Goal: Task Accomplishment & Management: Manage account settings

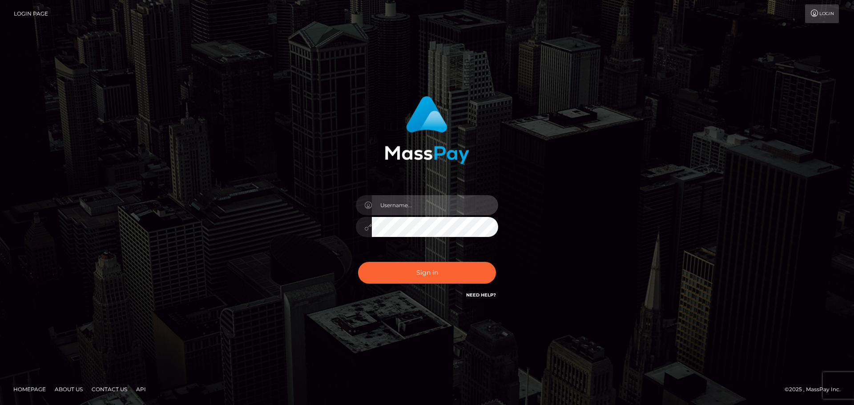
click at [406, 213] on input "text" at bounding box center [435, 205] width 126 height 20
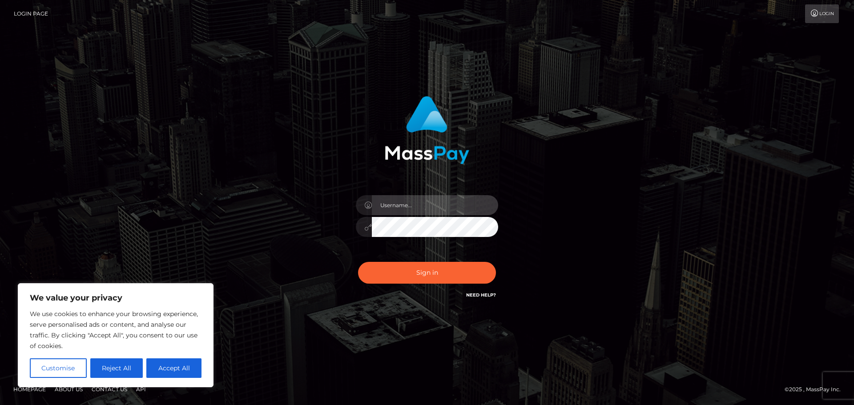
type input "[EMAIL_ADDRESS][DOMAIN_NAME]"
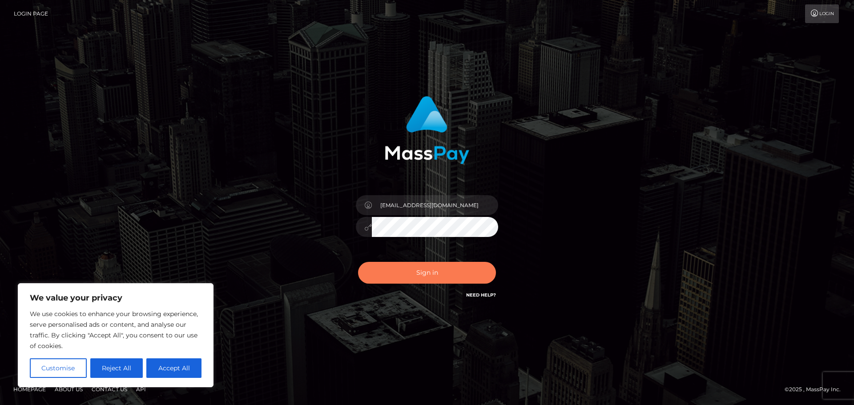
click at [443, 268] on button "Sign in" at bounding box center [427, 273] width 138 height 22
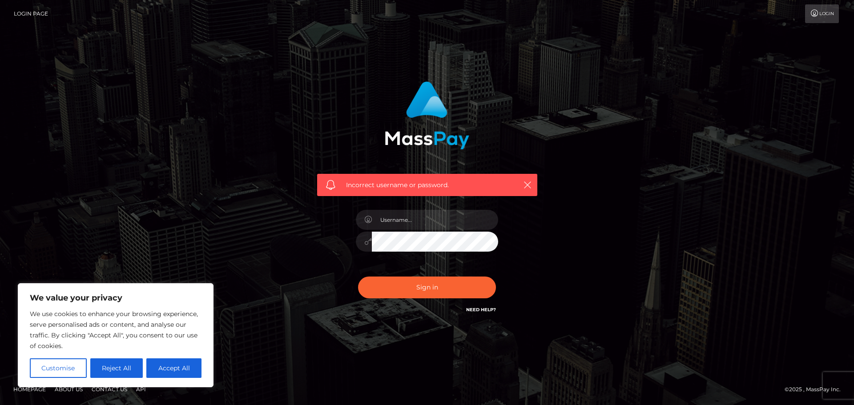
click at [160, 373] on button "Accept All" at bounding box center [173, 368] width 55 height 20
checkbox input "true"
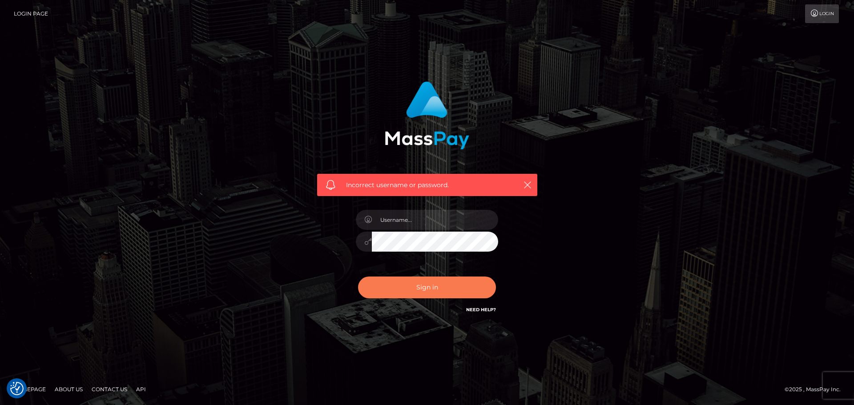
click at [447, 283] on button "Sign in" at bounding box center [427, 288] width 138 height 22
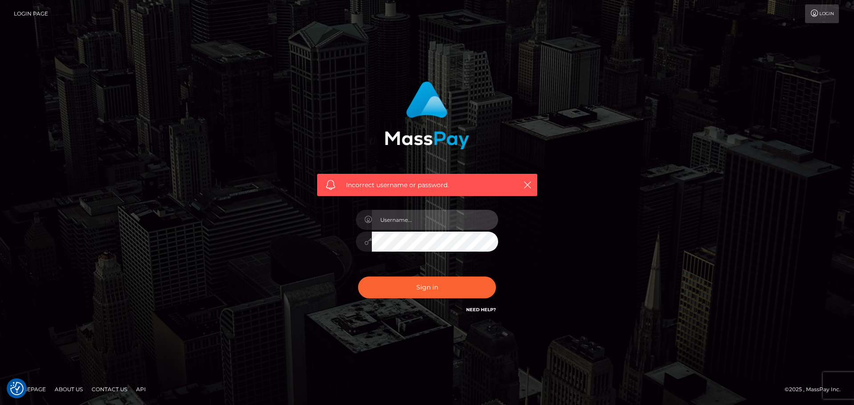
click at [425, 223] on input "text" at bounding box center [435, 220] width 126 height 20
type input "[EMAIL_ADDRESS][DOMAIN_NAME]"
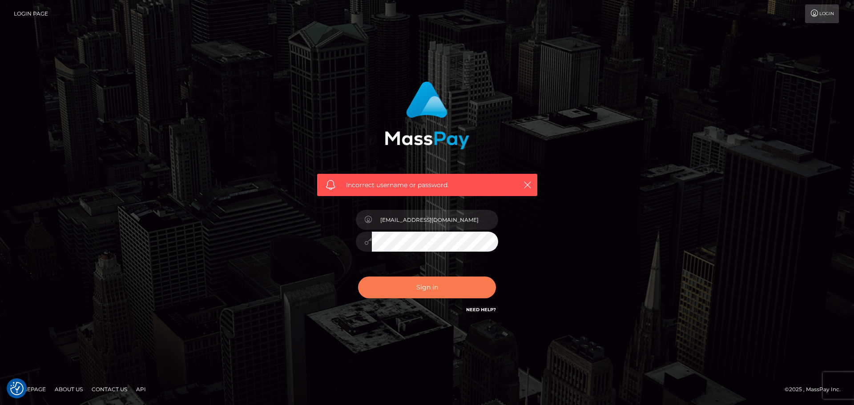
click at [417, 291] on button "Sign in" at bounding box center [427, 288] width 138 height 22
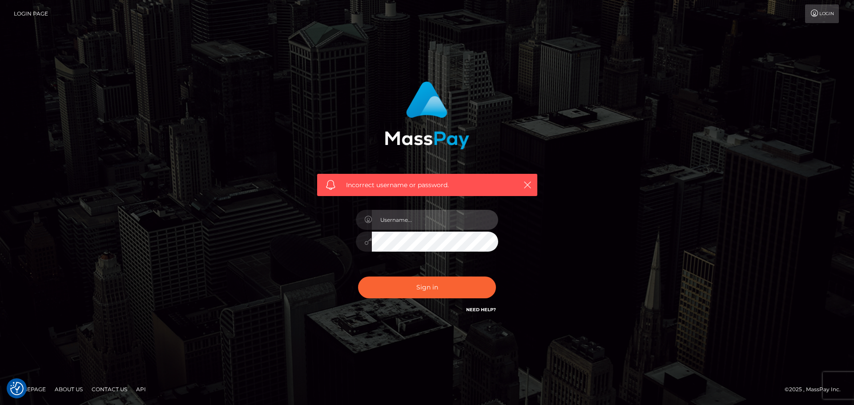
click at [437, 222] on input "text" at bounding box center [435, 220] width 126 height 20
type input "[EMAIL_ADDRESS][DOMAIN_NAME]"
drag, startPoint x: 470, startPoint y: 303, endPoint x: 475, endPoint y: 306, distance: 6.4
click at [472, 304] on div "Sign in Need Help?" at bounding box center [427, 291] width 156 height 40
click at [478, 308] on link "Need Help?" at bounding box center [481, 310] width 30 height 6
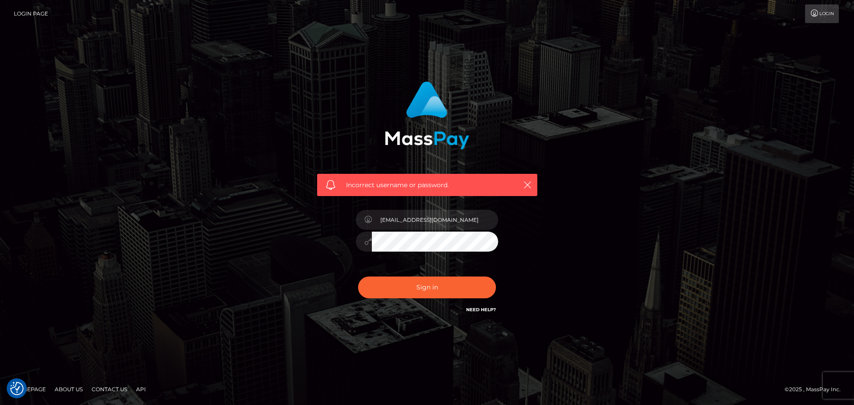
click at [464, 308] on div "Sign in Need Help?" at bounding box center [427, 291] width 156 height 40
click at [467, 309] on link "Need Help?" at bounding box center [481, 310] width 30 height 6
click at [511, 339] on div "Incorrect username or password. pupcakevtwitch@gmail.com" at bounding box center [427, 202] width 854 height 389
click at [805, 16] on link "Login" at bounding box center [822, 13] width 34 height 19
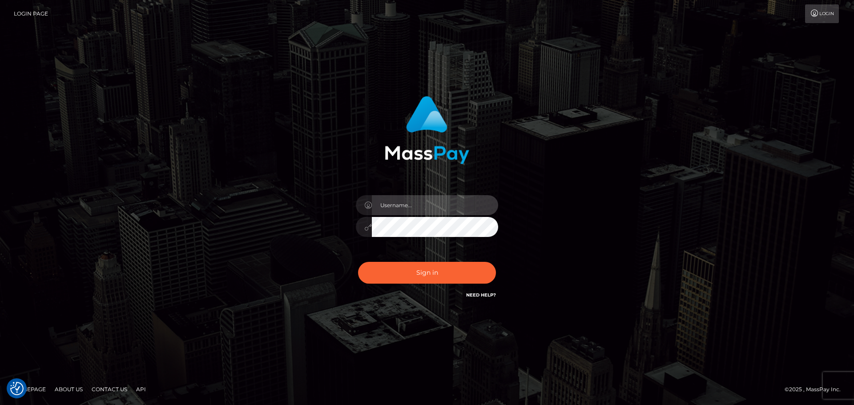
click at [391, 208] on input "text" at bounding box center [435, 205] width 126 height 20
type input "[EMAIL_ADDRESS][DOMAIN_NAME]"
click at [302, 220] on div "[EMAIL_ADDRESS][DOMAIN_NAME]" at bounding box center [426, 202] width 507 height 226
click at [358, 262] on button "Sign in" at bounding box center [427, 273] width 138 height 22
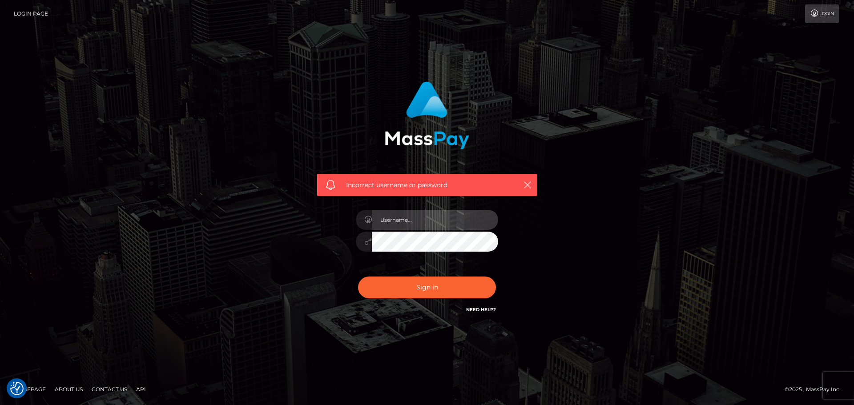
click at [434, 222] on input "text" at bounding box center [435, 220] width 126 height 20
drag, startPoint x: 457, startPoint y: 222, endPoint x: 409, endPoint y: 223, distance: 48.1
click at [409, 223] on input "[EMAIL_ADDRESS][DOMAIN_NAME]" at bounding box center [435, 220] width 126 height 20
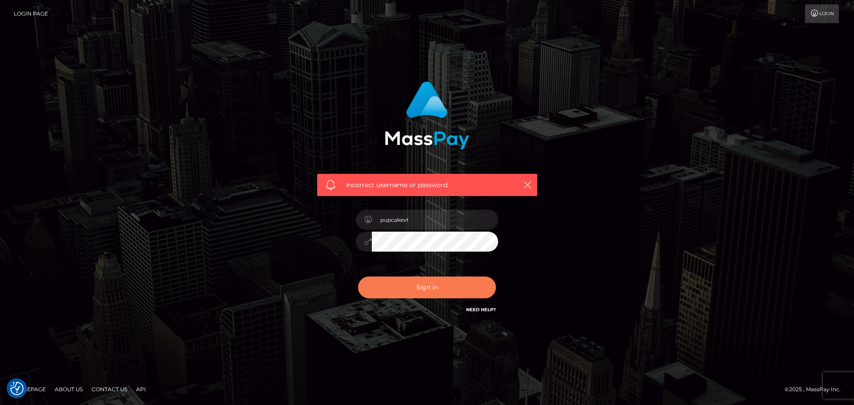
type input "pupcakevt"
click at [402, 280] on button "Sign in" at bounding box center [427, 288] width 138 height 22
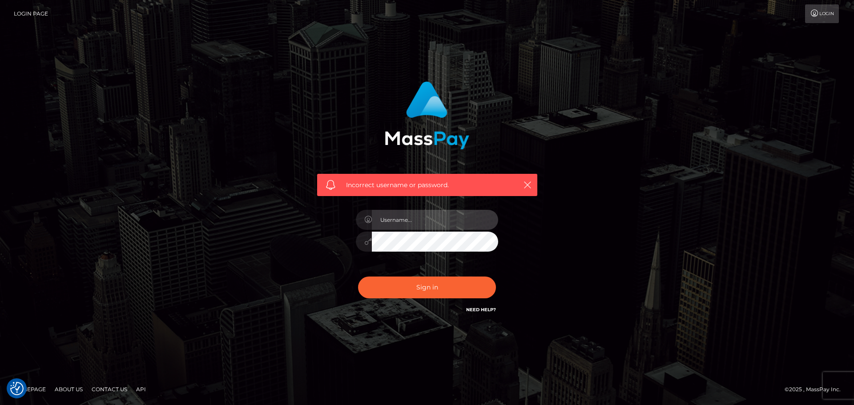
click at [406, 226] on input "text" at bounding box center [435, 220] width 126 height 20
drag, startPoint x: 466, startPoint y: 218, endPoint x: 426, endPoint y: 220, distance: 40.1
click at [426, 220] on input "pupcakevtwitch@gmail.com" at bounding box center [435, 220] width 126 height 20
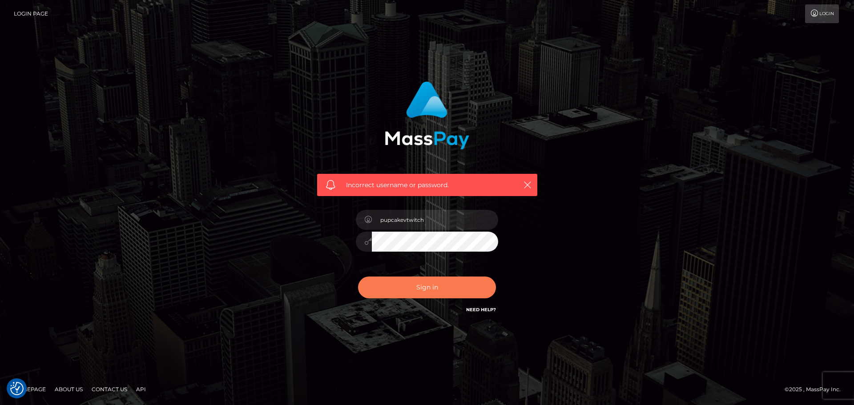
type input "pupcakevtwitch"
click at [412, 286] on button "Sign in" at bounding box center [427, 288] width 138 height 22
